Goal: Task Accomplishment & Management: Complete application form

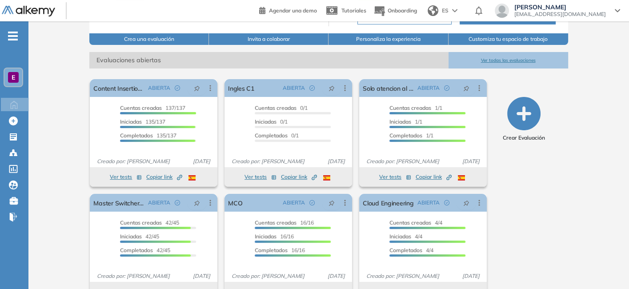
scroll to position [124, 0]
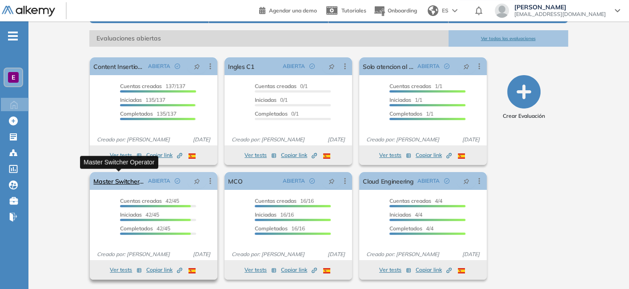
click at [133, 179] on link "Master Switcher Operator" at bounding box center [118, 181] width 51 height 18
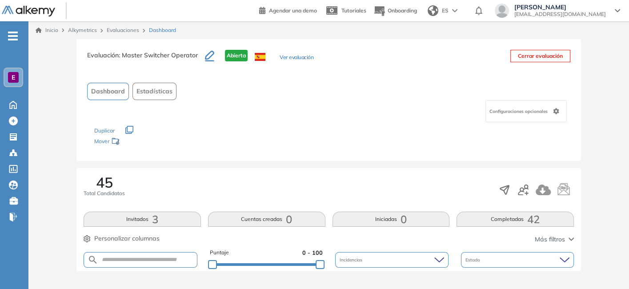
scroll to position [43, 0]
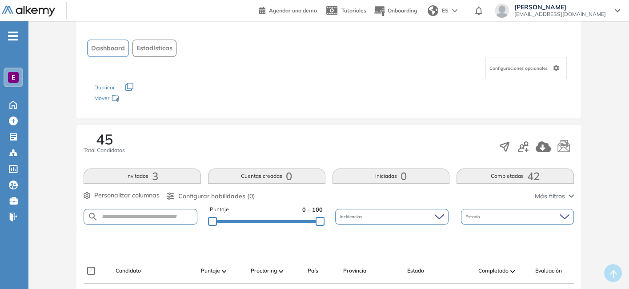
click at [133, 179] on button "Invitados 3" at bounding box center [142, 175] width 117 height 15
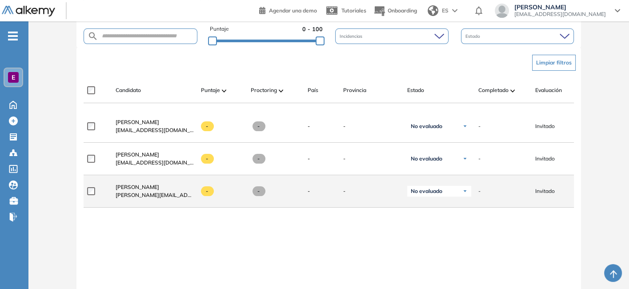
scroll to position [219, 0]
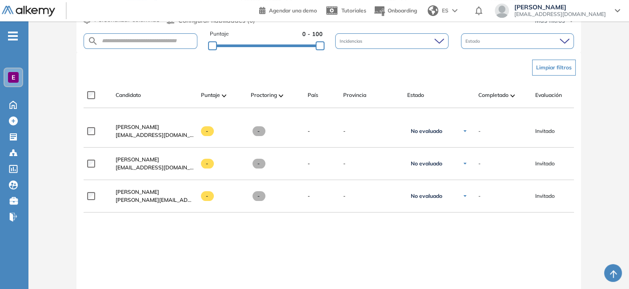
click at [280, 241] on div "Leonardo Guzman leooguz@gmail.com - - - - No evaluado No evaluado Evaluado A en…" at bounding box center [329, 238] width 490 height 247
click at [242, 255] on div "Leonardo Guzman leooguz@gmail.com - - - - No evaluado No evaluado Evaluado A en…" at bounding box center [329, 238] width 490 height 247
click at [133, 92] on span "Candidato" at bounding box center [128, 95] width 25 height 8
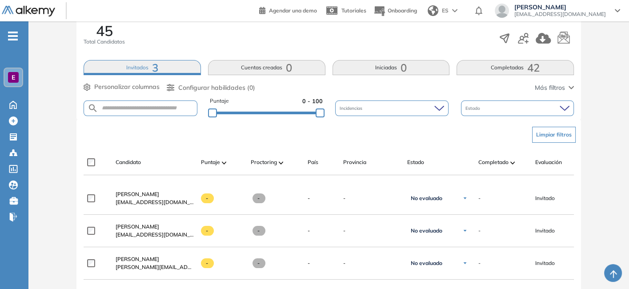
click at [503, 71] on button "Completadas 42" at bounding box center [514, 67] width 117 height 15
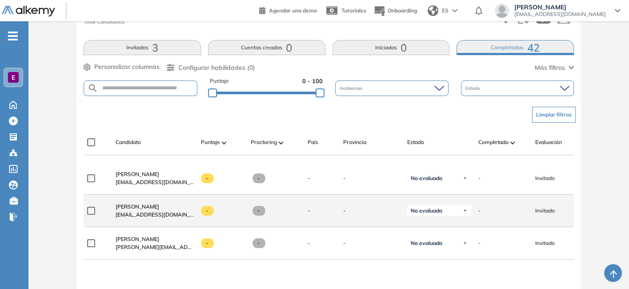
scroll to position [165, 0]
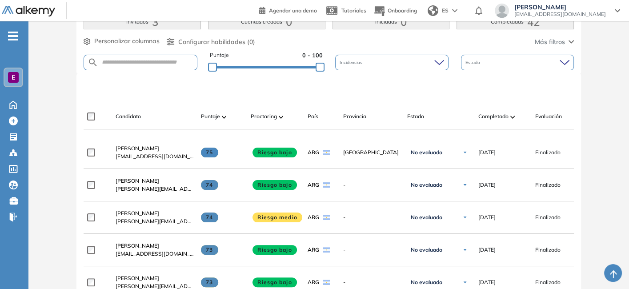
scroll to position [197, 0]
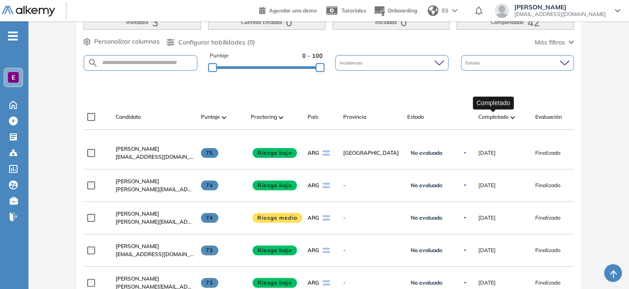
click at [506, 116] on span "Completado" at bounding box center [493, 117] width 30 height 8
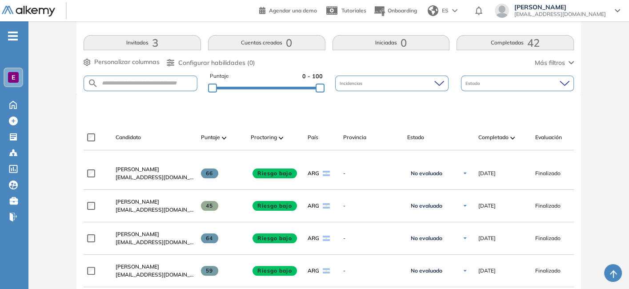
scroll to position [177, 0]
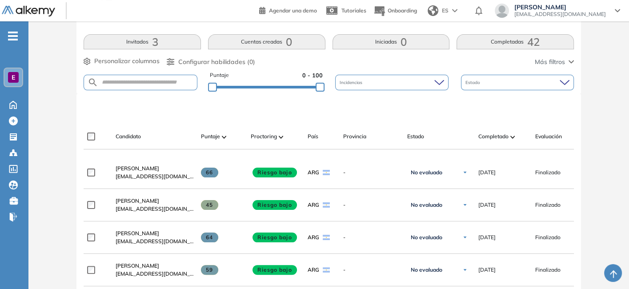
click at [505, 81] on div "Estado" at bounding box center [517, 83] width 113 height 16
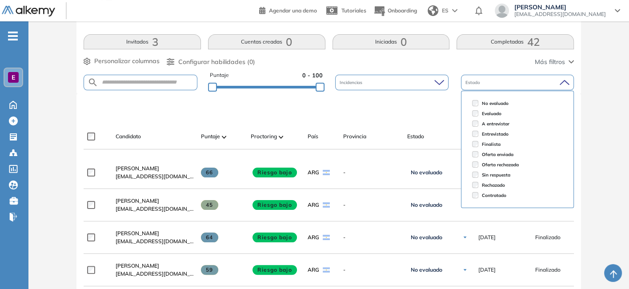
click at [502, 81] on div "Estado" at bounding box center [517, 83] width 113 height 16
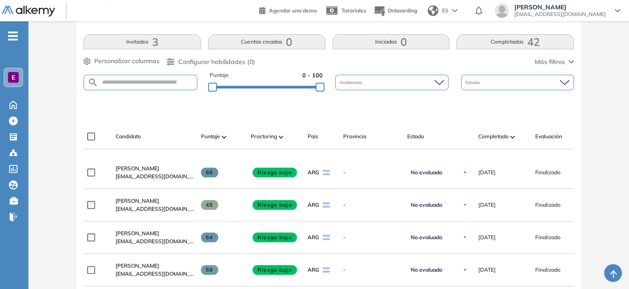
click at [493, 39] on button "Completadas 42" at bounding box center [514, 41] width 117 height 15
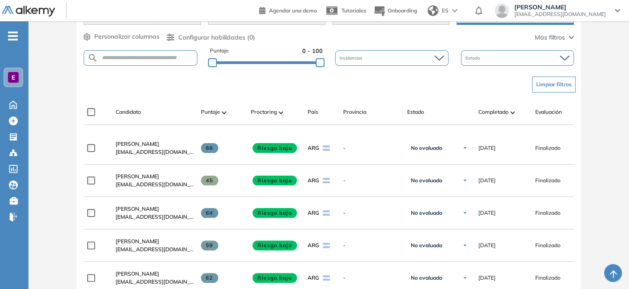
scroll to position [99, 0]
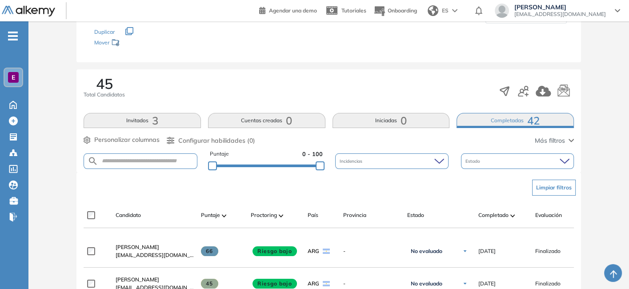
click at [125, 118] on button "Invitados 3" at bounding box center [142, 120] width 117 height 15
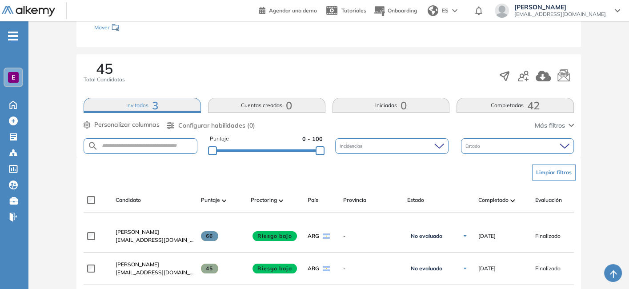
click at [133, 103] on button "Invitados 3" at bounding box center [142, 105] width 117 height 15
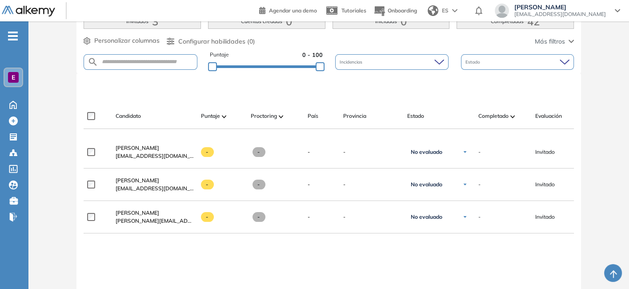
scroll to position [196, 0]
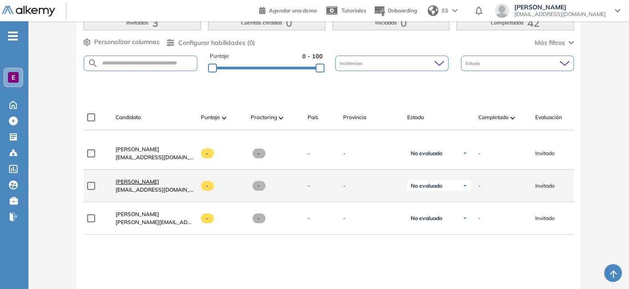
click at [136, 182] on span "[PERSON_NAME]" at bounding box center [138, 181] width 44 height 7
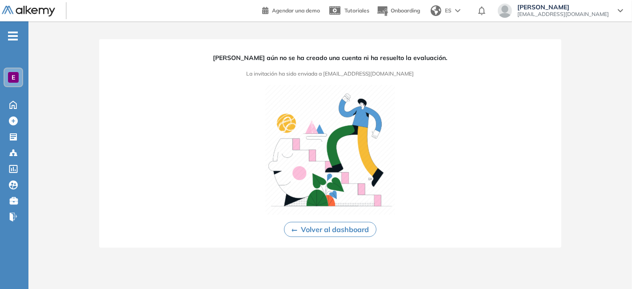
click at [340, 228] on button "Volver al dashboard" at bounding box center [330, 229] width 92 height 15
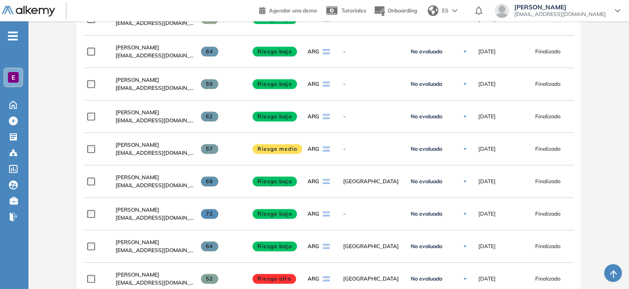
scroll to position [362, 0]
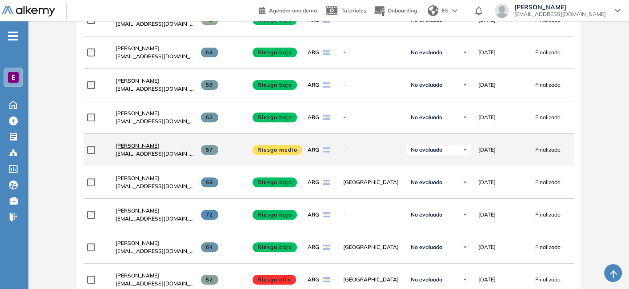
click at [149, 148] on span "[PERSON_NAME]" at bounding box center [138, 145] width 44 height 7
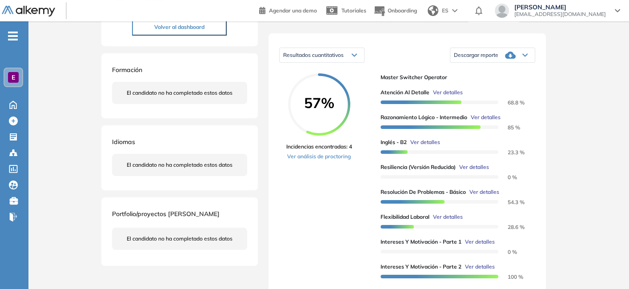
scroll to position [125, 0]
click at [330, 161] on link "Ver análisis de proctoring" at bounding box center [319, 157] width 66 height 8
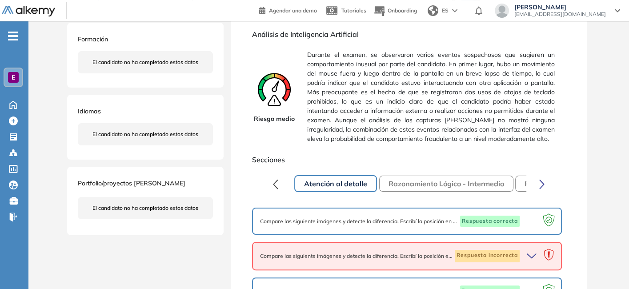
scroll to position [251, 0]
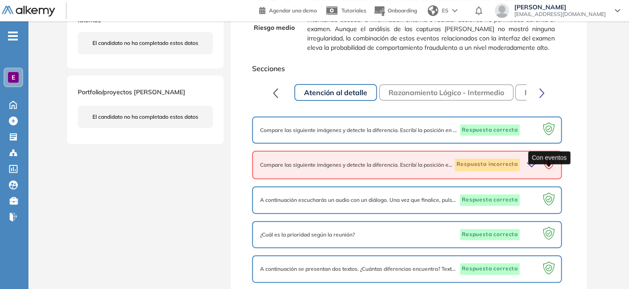
click at [542, 174] on icon at bounding box center [548, 164] width 17 height 17
click at [532, 167] on icon "button" at bounding box center [531, 165] width 9 height 4
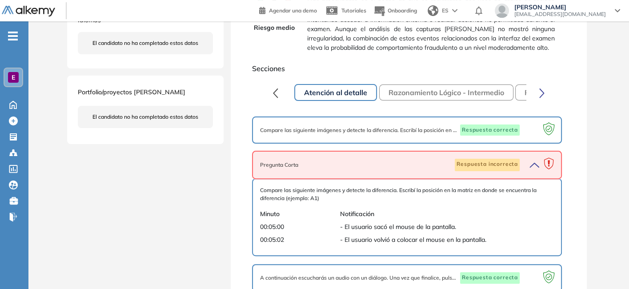
click at [531, 171] on icon "button" at bounding box center [533, 165] width 12 height 12
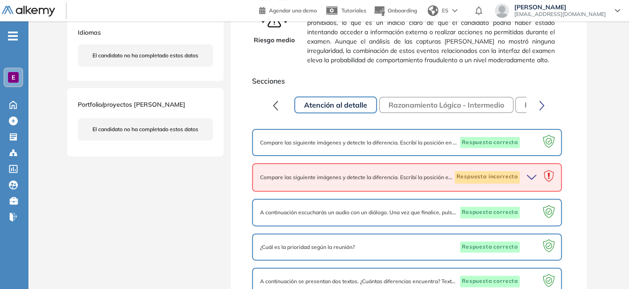
scroll to position [0, 0]
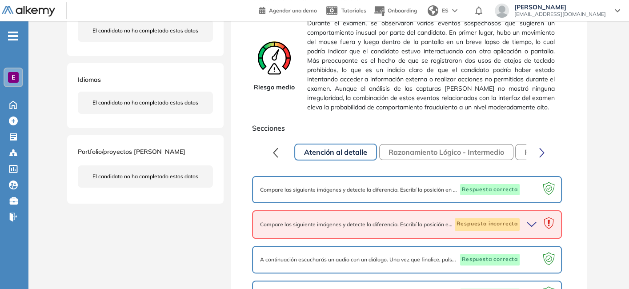
click at [403, 158] on button "Razonamiento Lógico - Intermedio" at bounding box center [446, 152] width 134 height 16
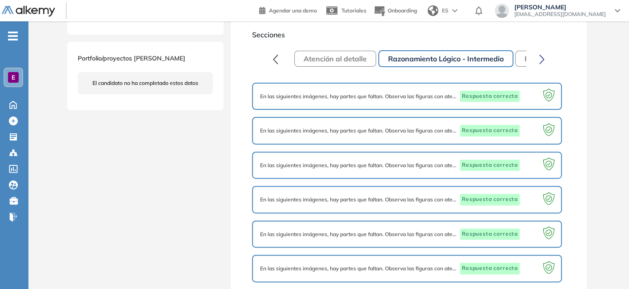
scroll to position [317, 0]
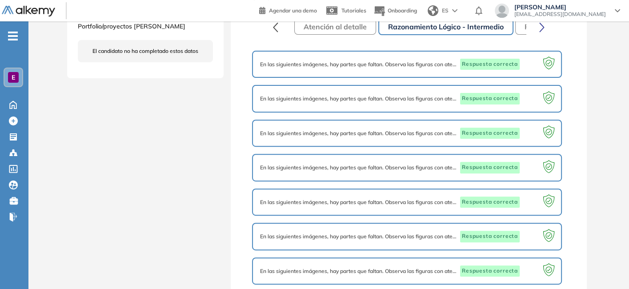
click at [522, 35] on button "Personalidad Alkemy - INAP" at bounding box center [572, 27] width 115 height 16
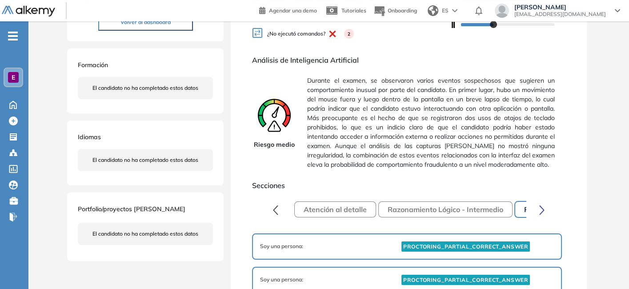
scroll to position [133, 0]
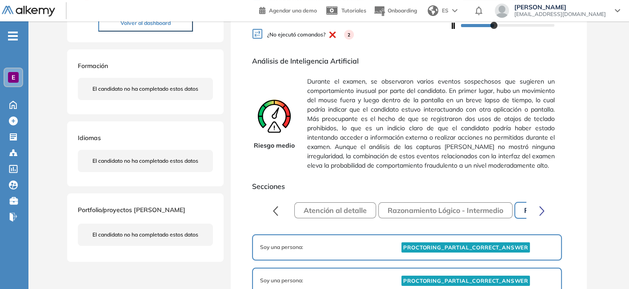
click at [541, 216] on icon "button" at bounding box center [541, 211] width 5 height 10
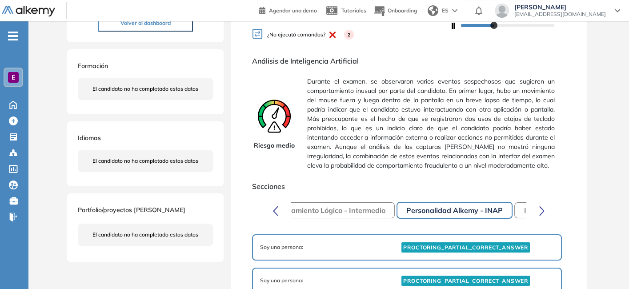
click at [541, 216] on icon "button" at bounding box center [541, 211] width 5 height 10
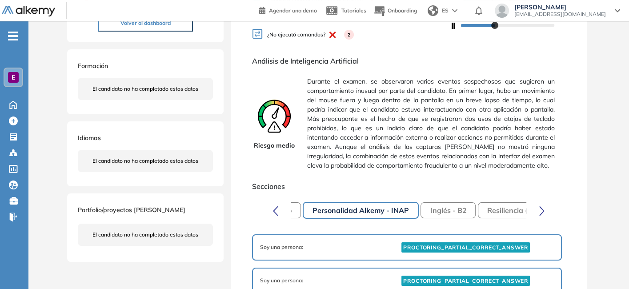
scroll to position [0, 236]
click at [435, 218] on button "Inglés - B2" at bounding box center [423, 210] width 55 height 16
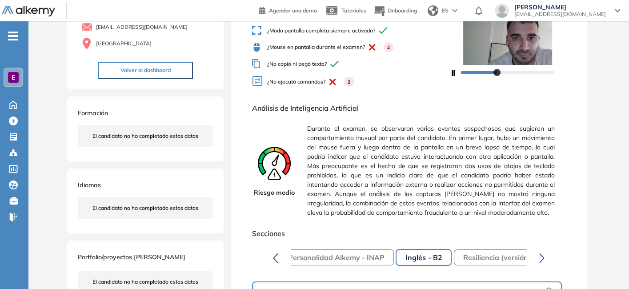
scroll to position [0, 0]
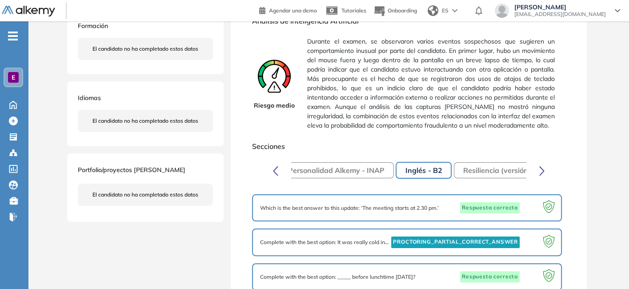
click at [473, 174] on button "Resiliencia (versión reducida)" at bounding box center [513, 170] width 118 height 16
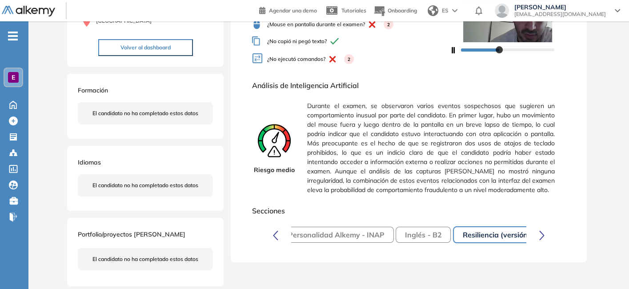
scroll to position [109, 0]
click at [544, 244] on button "button" at bounding box center [541, 235] width 17 height 18
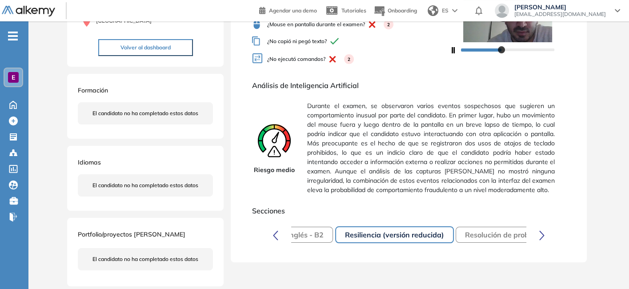
click at [544, 244] on button "button" at bounding box center [541, 235] width 17 height 18
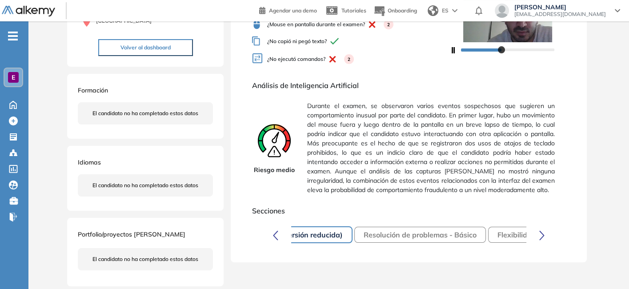
scroll to position [0, 471]
click at [419, 243] on button "Resolución de problemas - Básico" at bounding box center [404, 235] width 132 height 16
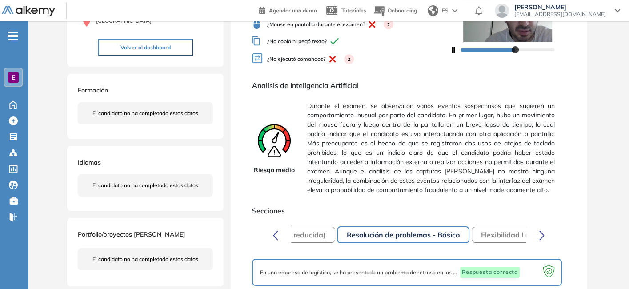
scroll to position [0, 0]
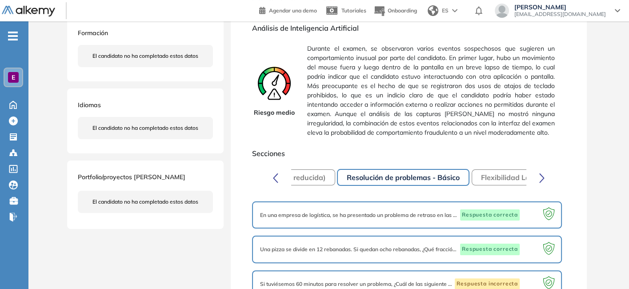
click at [487, 185] on button "Flexibilidad Laboral" at bounding box center [513, 177] width 85 height 16
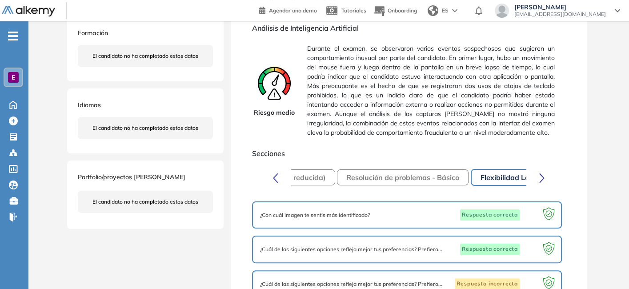
scroll to position [187, 0]
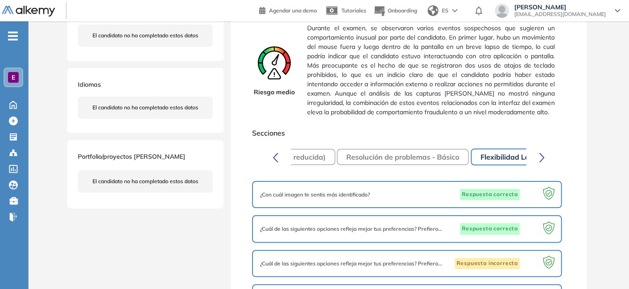
click at [544, 163] on icon "button" at bounding box center [541, 157] width 5 height 10
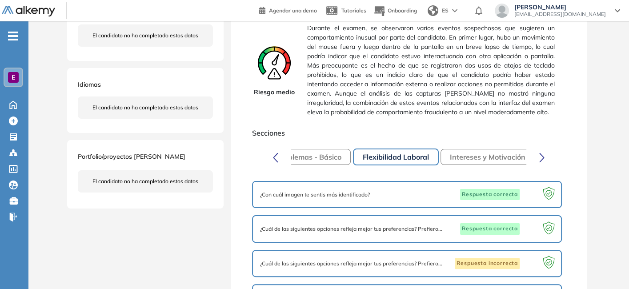
click at [544, 163] on icon "button" at bounding box center [541, 157] width 5 height 10
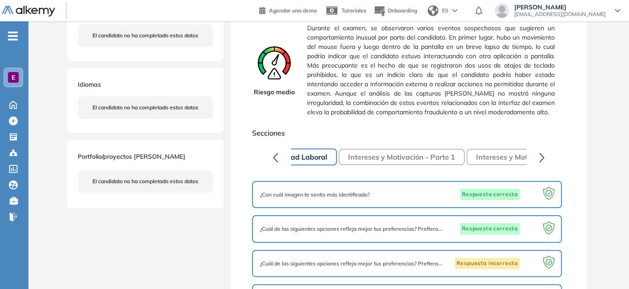
scroll to position [0, 707]
click at [351, 165] on button "Intereses y Motivación - Parte 1" at bounding box center [385, 157] width 126 height 16
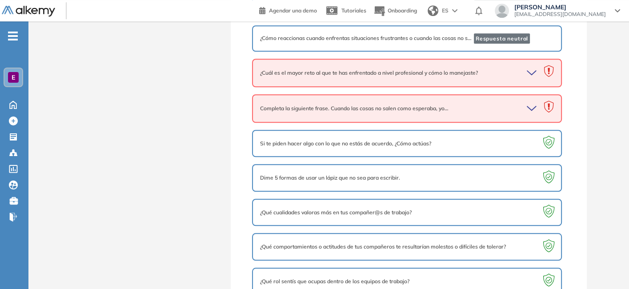
scroll to position [719, 0]
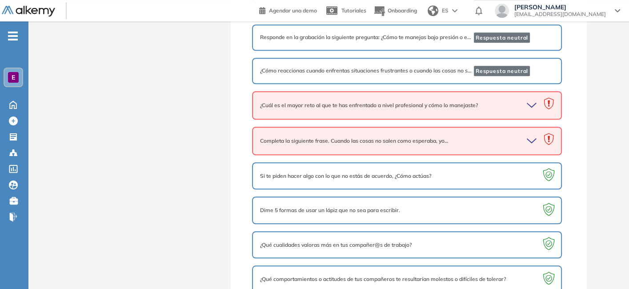
click at [495, 106] on div "¿Cuál es el mayor reto al que te has enfrentado a nivel profesional y cómo lo m…" at bounding box center [407, 105] width 294 height 12
click at [530, 103] on icon "button" at bounding box center [533, 105] width 12 height 12
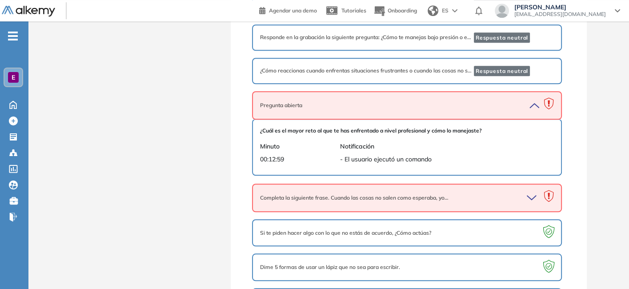
click at [532, 204] on icon "button" at bounding box center [533, 198] width 12 height 12
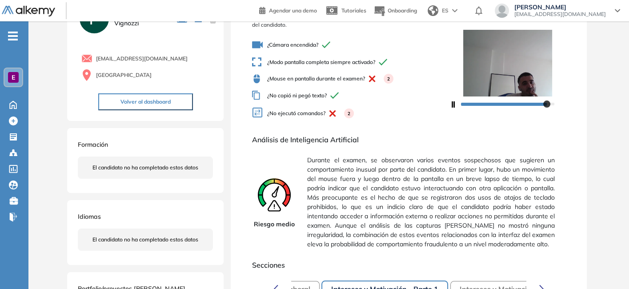
scroll to position [0, 0]
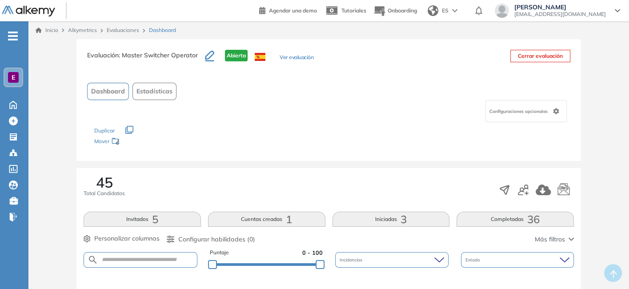
scroll to position [7, 0]
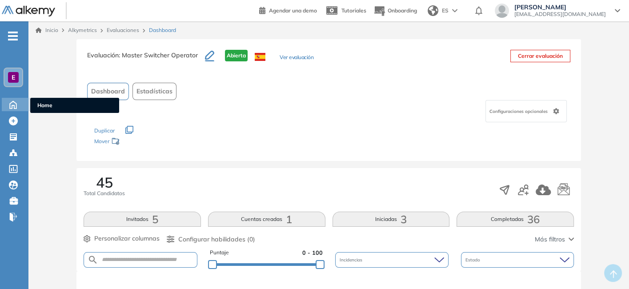
click at [56, 105] on span "Home" at bounding box center [74, 105] width 75 height 8
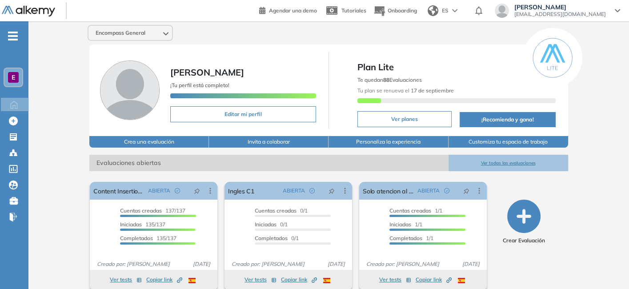
click at [13, 80] on div "E" at bounding box center [13, 77] width 11 height 11
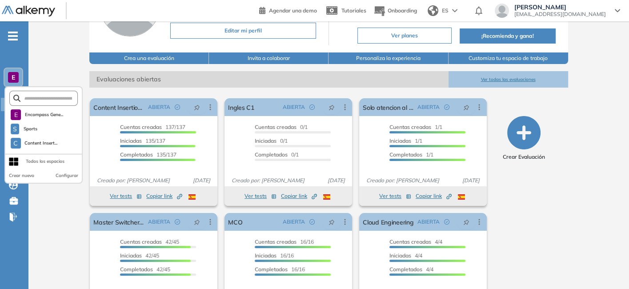
scroll to position [83, 0]
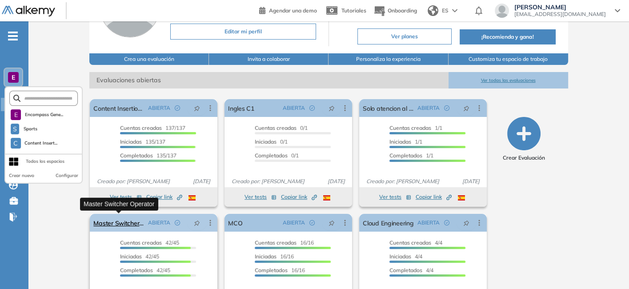
click at [125, 221] on link "Master Switcher Operator" at bounding box center [118, 223] width 51 height 18
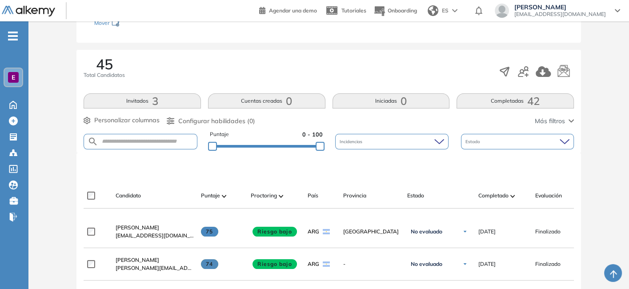
scroll to position [117, 0]
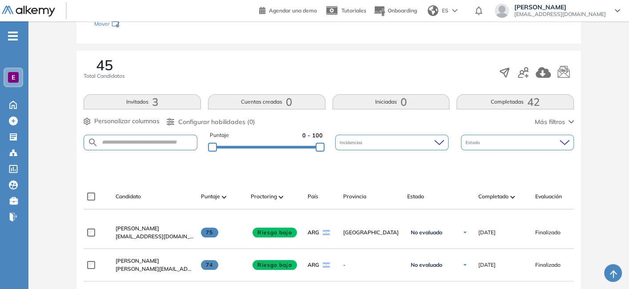
click at [504, 102] on button "Completadas 42" at bounding box center [514, 101] width 117 height 15
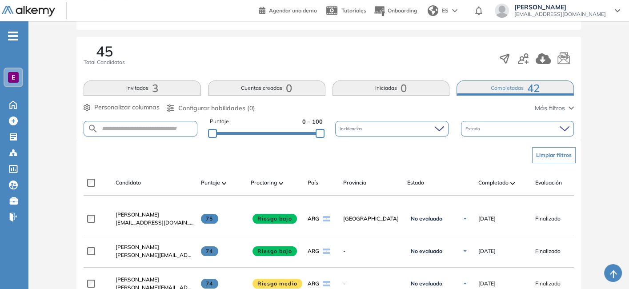
scroll to position [131, 0]
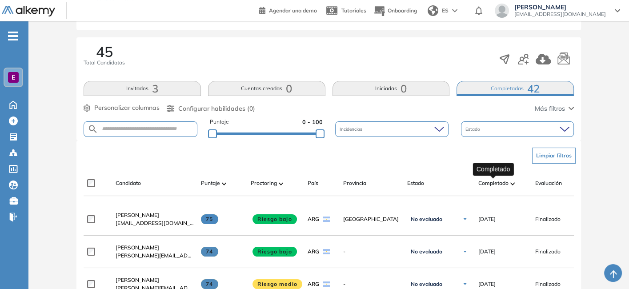
click at [489, 184] on span "Completado" at bounding box center [493, 183] width 30 height 8
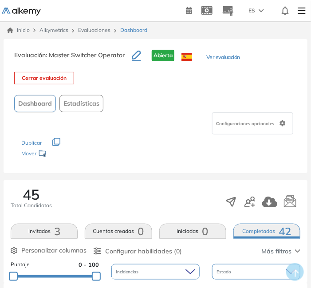
scroll to position [0, 0]
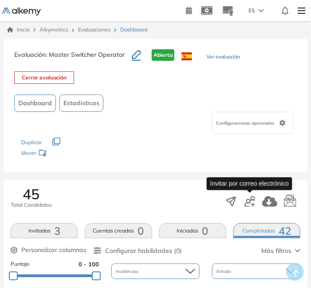
click at [249, 197] on icon "button" at bounding box center [250, 201] width 11 height 11
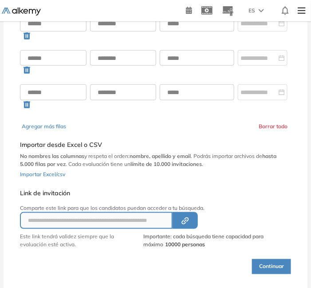
scroll to position [75, 0]
click at [53, 125] on button "Agregar más filas" at bounding box center [44, 127] width 44 height 8
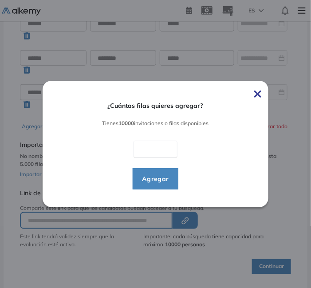
type input "*"
click at [157, 178] on span "Agregar" at bounding box center [155, 179] width 41 height 11
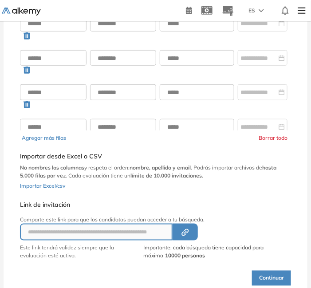
scroll to position [0, 0]
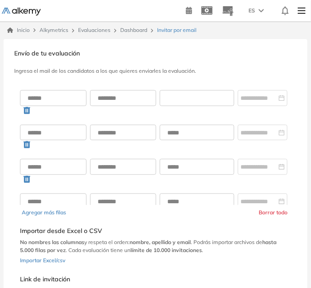
click at [208, 92] on input "text" at bounding box center [197, 98] width 75 height 16
paste input "**********"
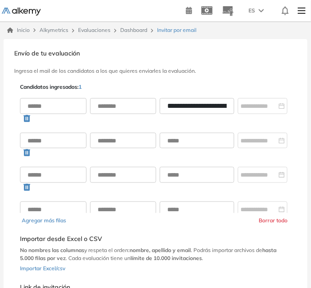
scroll to position [0, 30]
type input "**********"
click at [199, 147] on input "text" at bounding box center [197, 141] width 75 height 16
paste input "**********"
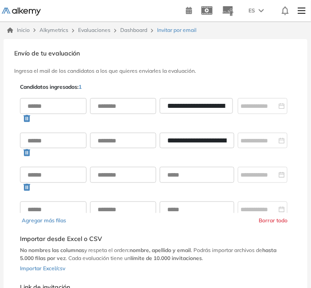
scroll to position [0, 57]
type input "**********"
click at [218, 168] on input "text" at bounding box center [197, 175] width 75 height 16
paste input "**********"
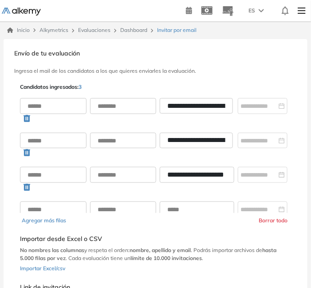
scroll to position [0, 16]
type input "**********"
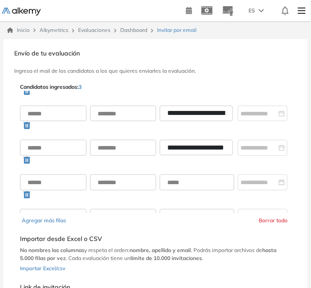
scroll to position [37, 0]
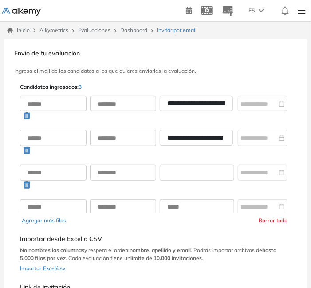
click at [204, 168] on input "text" at bounding box center [197, 173] width 75 height 16
paste input "**********"
type input "**********"
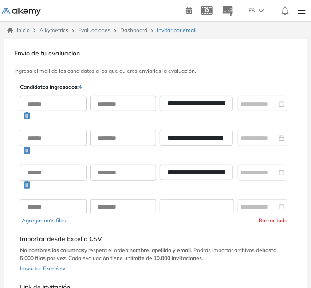
click at [188, 202] on input "text" at bounding box center [197, 208] width 75 height 16
paste input "**********"
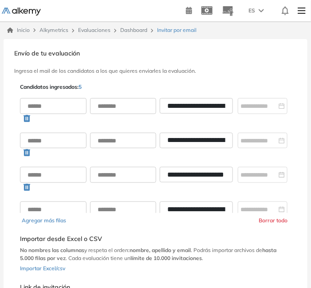
type input "**********"
click at [51, 102] on input "text" at bounding box center [53, 106] width 67 height 16
type input "*********"
type input "****"
click at [51, 133] on input "text" at bounding box center [53, 141] width 67 height 16
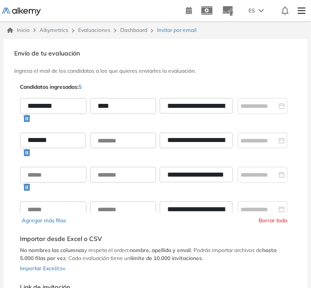
type input "*******"
type input "*********"
type input "*****"
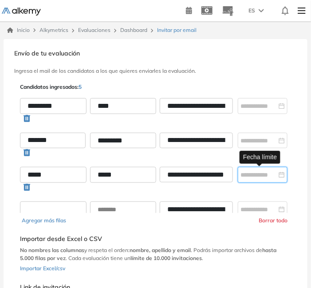
scroll to position [3, 0]
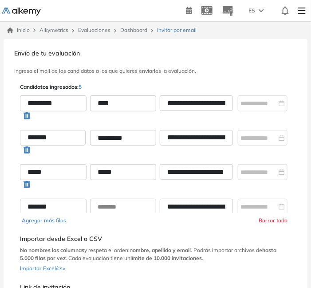
type input "*******"
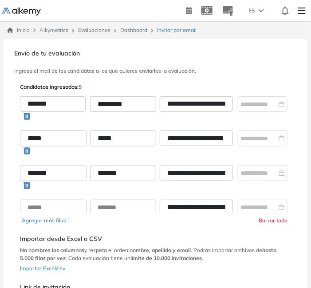
scroll to position [55, 0]
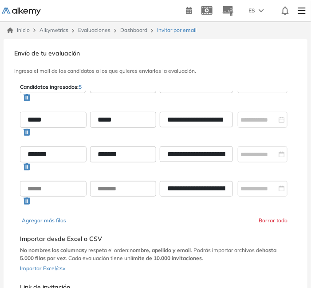
type input "*******"
click at [58, 189] on input "text" at bounding box center [53, 189] width 67 height 16
click at [85, 187] on input "*******" at bounding box center [53, 189] width 67 height 16
type input "*******"
click at [108, 188] on input "text" at bounding box center [123, 189] width 67 height 16
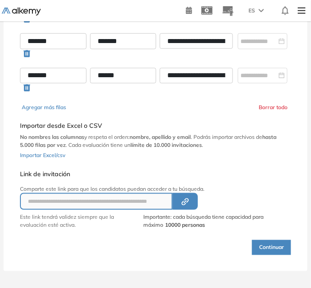
scroll to position [113, 0]
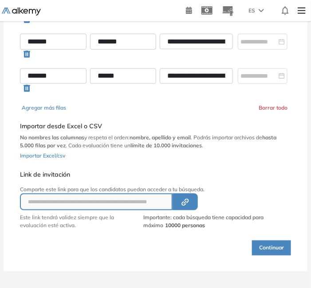
type input "******"
click at [264, 245] on button "Continuar" at bounding box center [271, 248] width 39 height 15
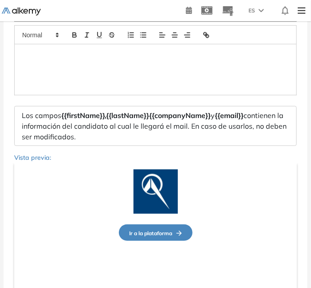
type input "**********"
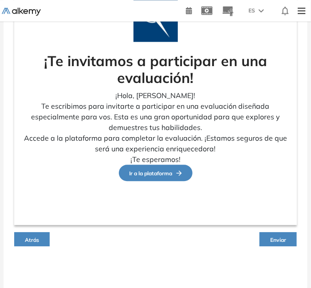
scroll to position [336, 0]
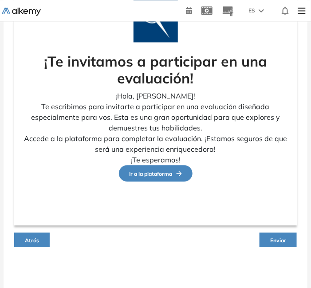
click at [276, 237] on span "Enviar" at bounding box center [279, 240] width 16 height 7
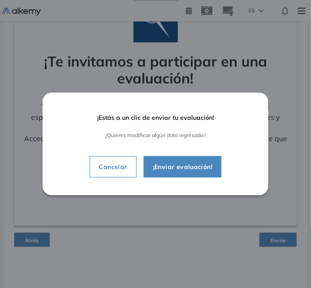
click at [196, 170] on span "¡Enviar evaluación!" at bounding box center [183, 167] width 74 height 11
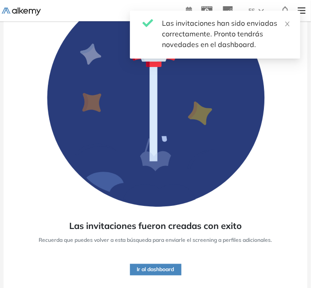
scroll to position [104, 0]
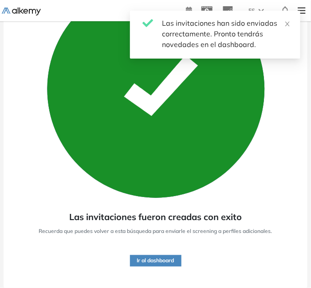
click at [161, 261] on button "Ir al dashboard" at bounding box center [156, 262] width 52 height 12
